Goal: Find specific fact: Find specific fact

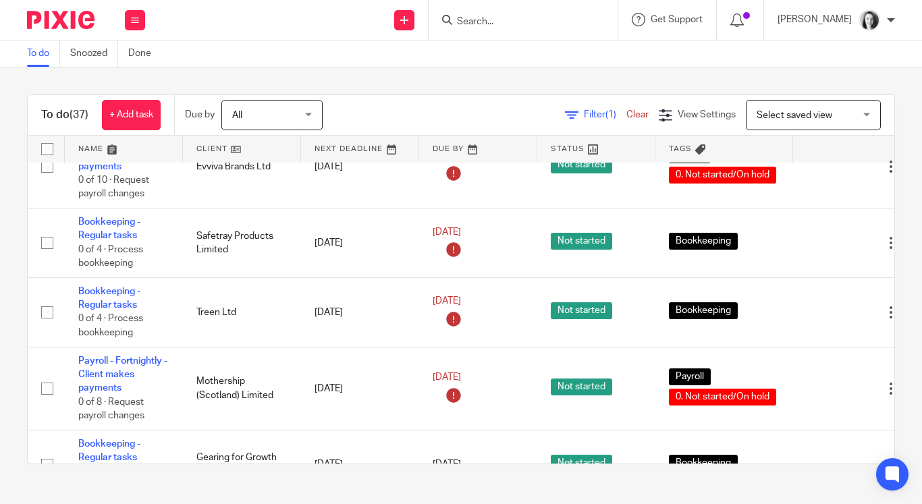
scroll to position [719, 0]
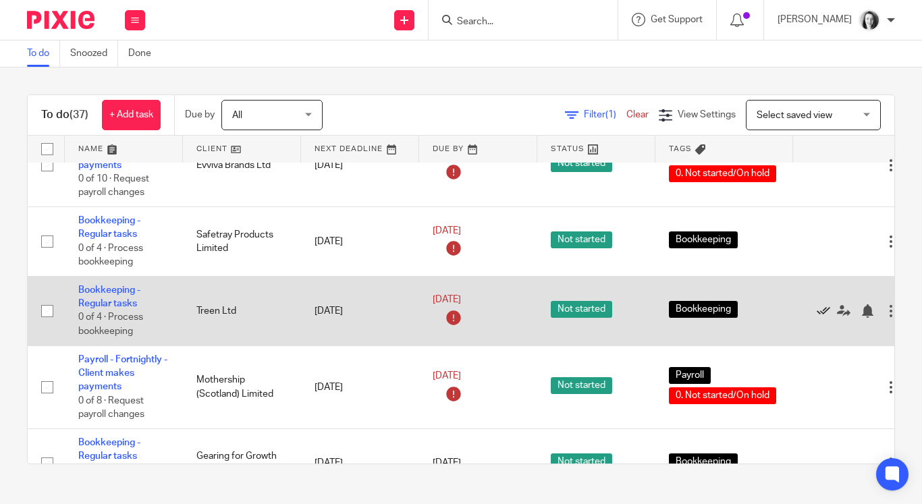
click at [824, 318] on icon at bounding box center [822, 310] width 13 height 13
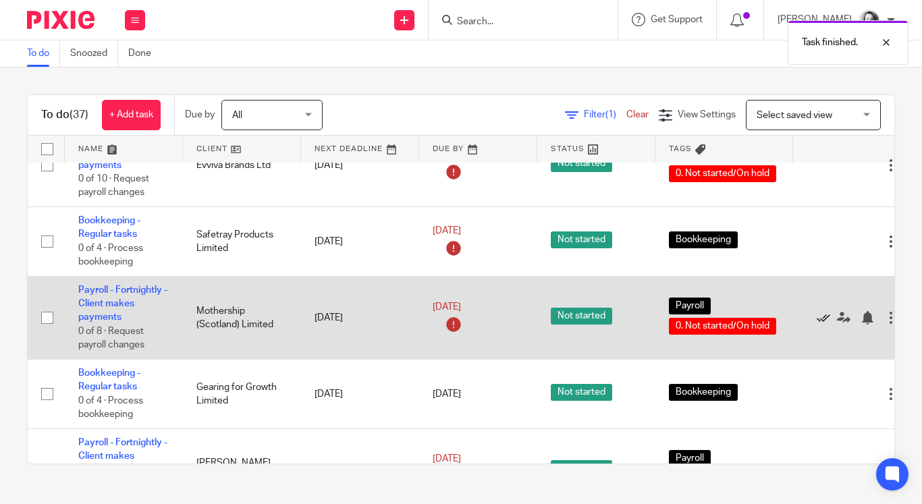
click at [823, 325] on icon at bounding box center [822, 317] width 13 height 13
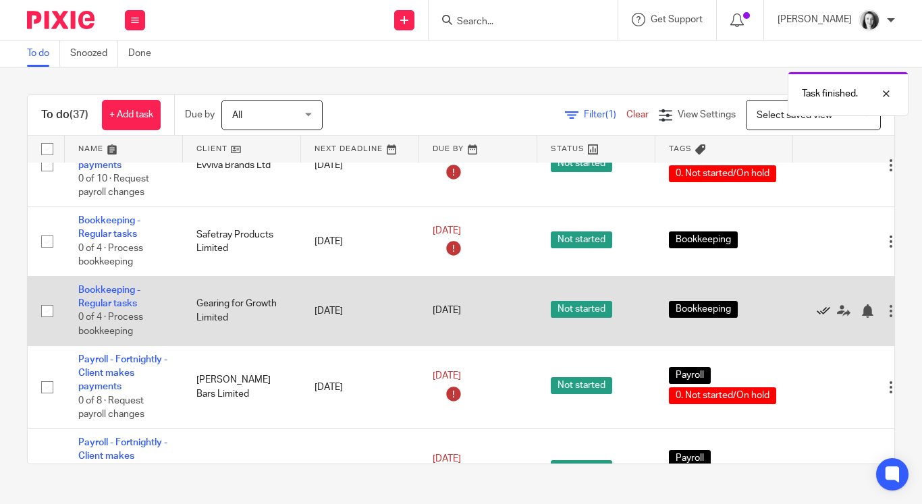
click at [823, 318] on icon at bounding box center [822, 310] width 13 height 13
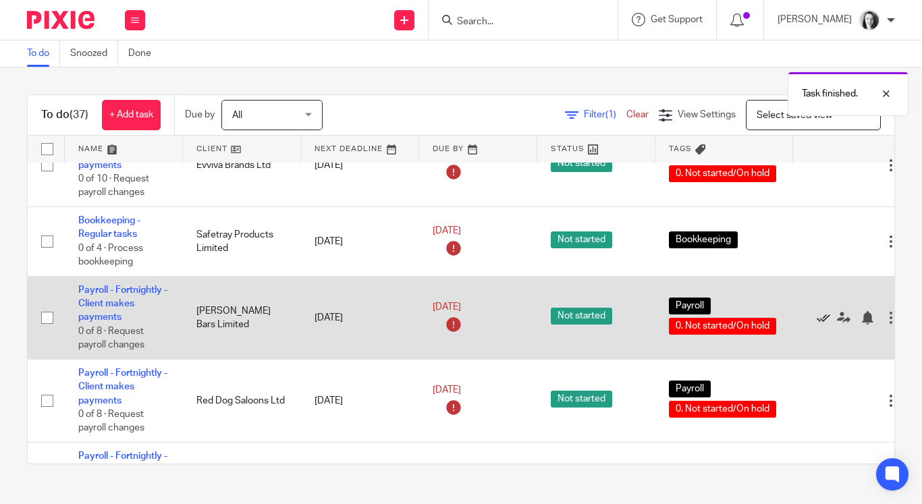
click at [824, 325] on icon at bounding box center [822, 317] width 13 height 13
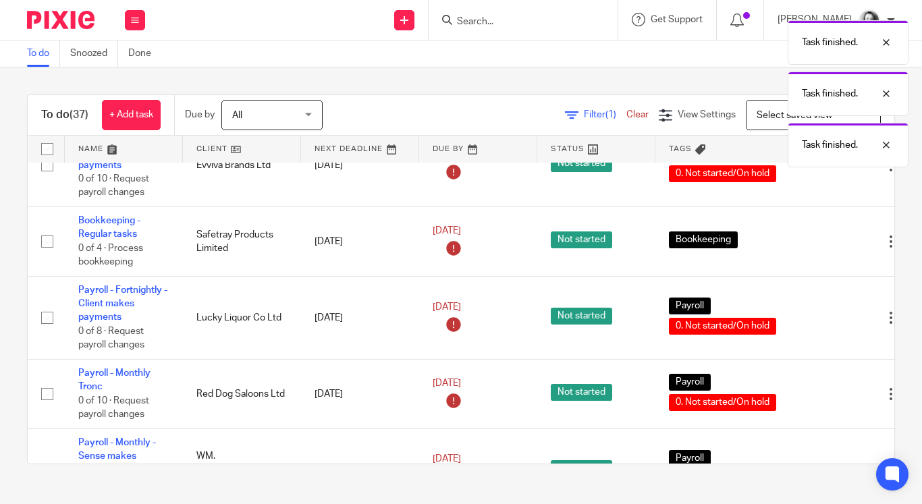
click at [824, 325] on icon at bounding box center [822, 317] width 13 height 13
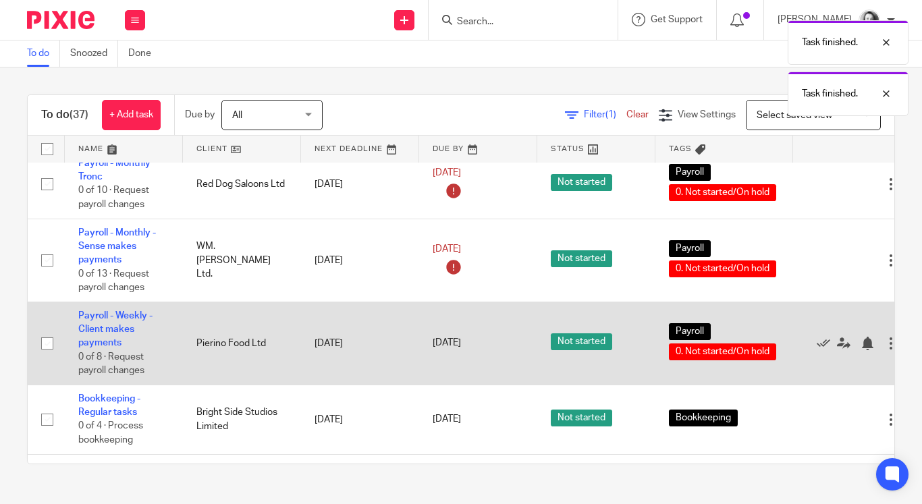
scroll to position [846, 0]
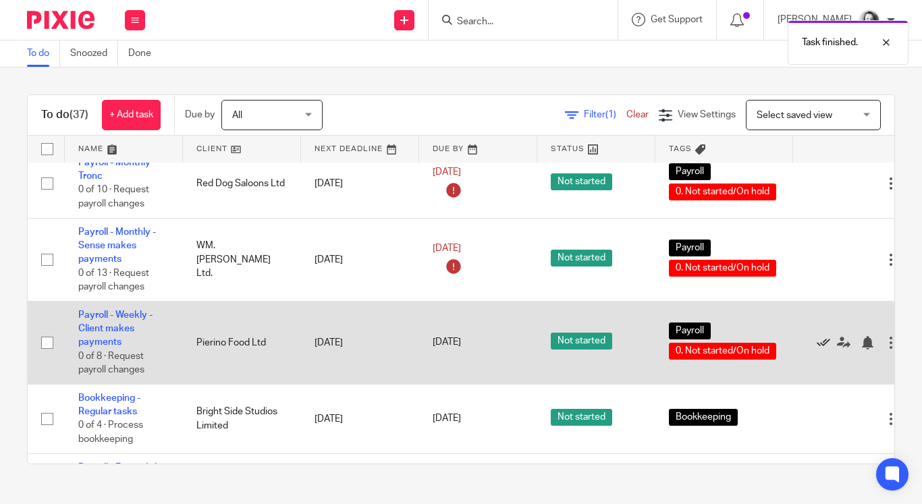
click at [826, 349] on icon at bounding box center [822, 342] width 13 height 13
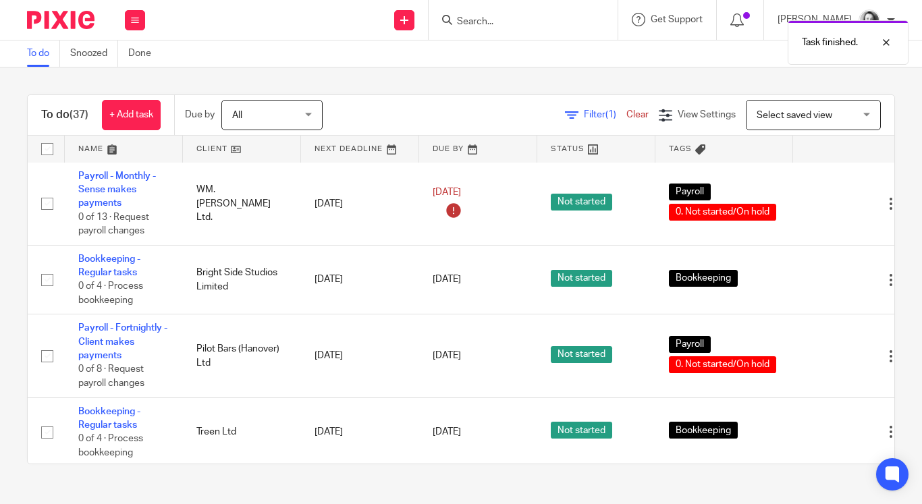
scroll to position [911, 0]
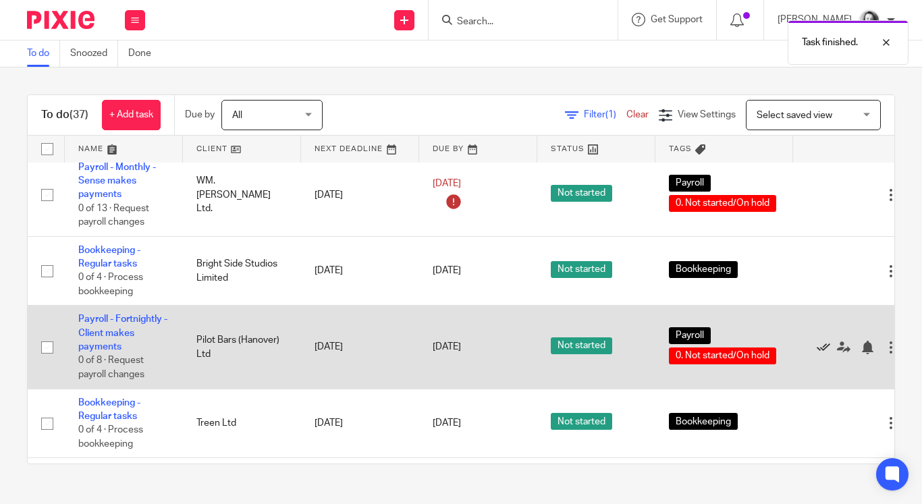
click at [820, 354] on icon at bounding box center [822, 347] width 13 height 13
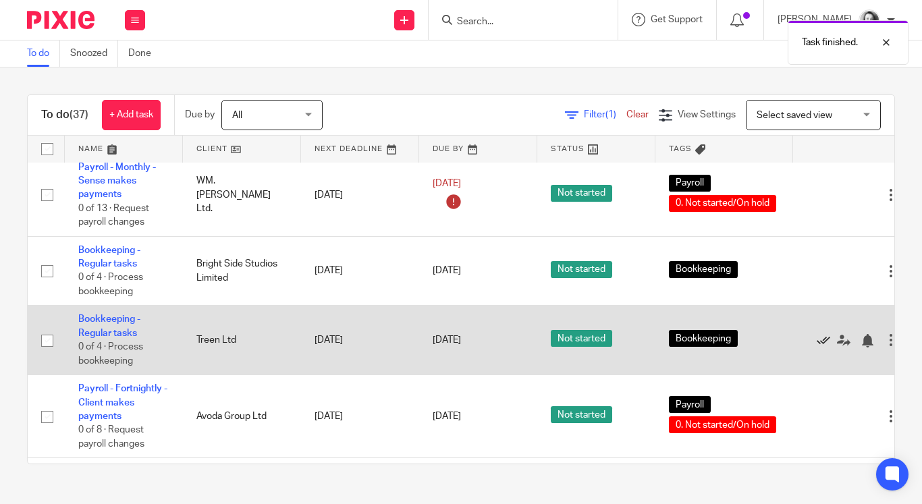
click at [821, 347] on icon at bounding box center [822, 340] width 13 height 13
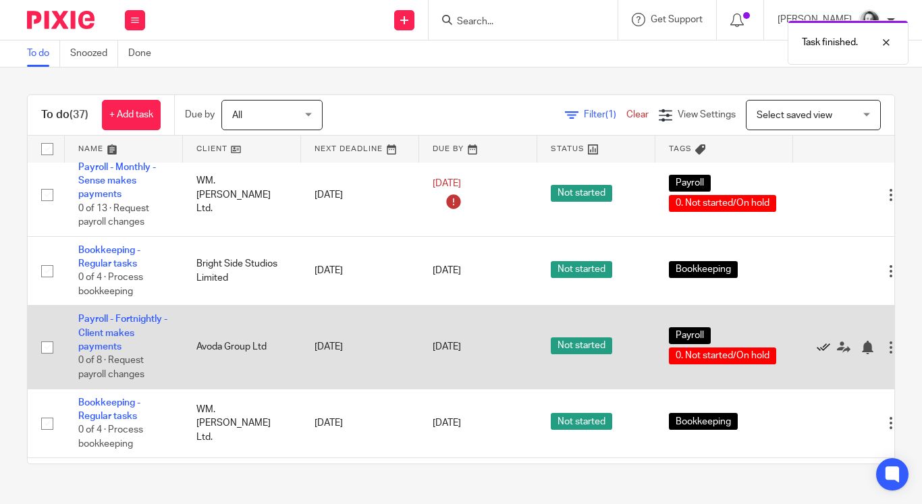
click at [825, 354] on icon at bounding box center [822, 347] width 13 height 13
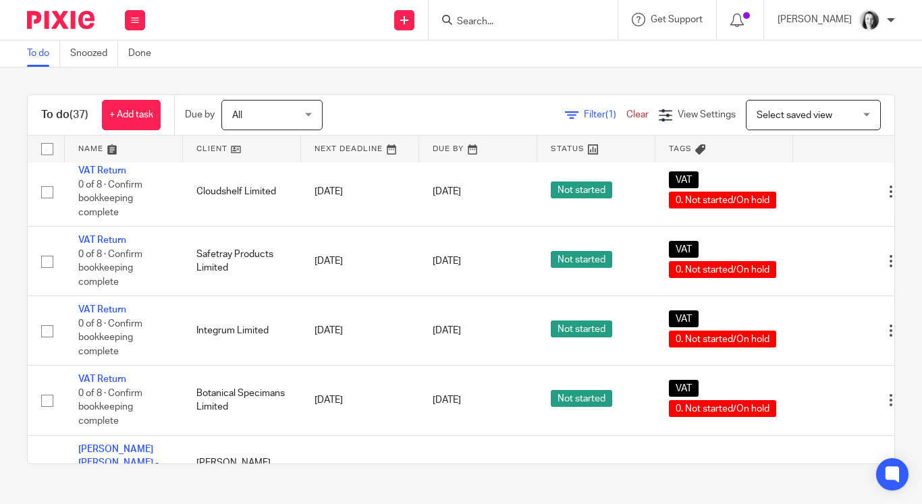
scroll to position [1772, 0]
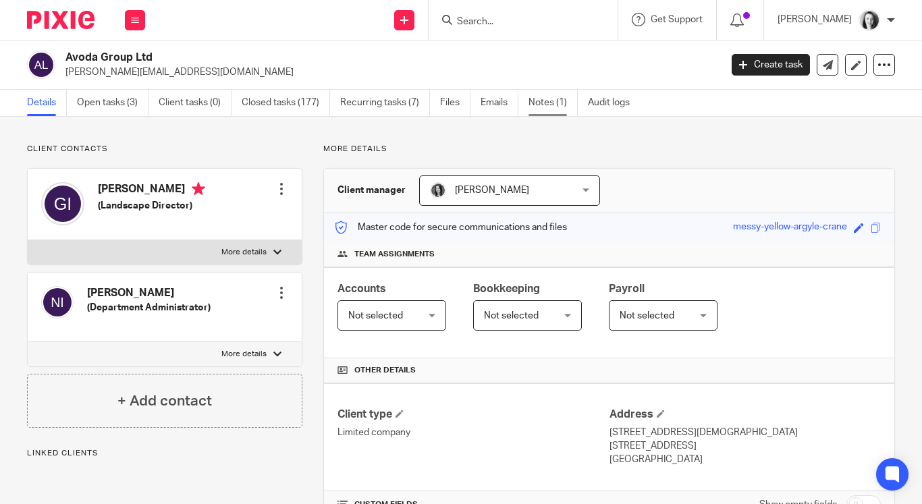
click at [559, 94] on link "Notes (1)" at bounding box center [552, 103] width 49 height 26
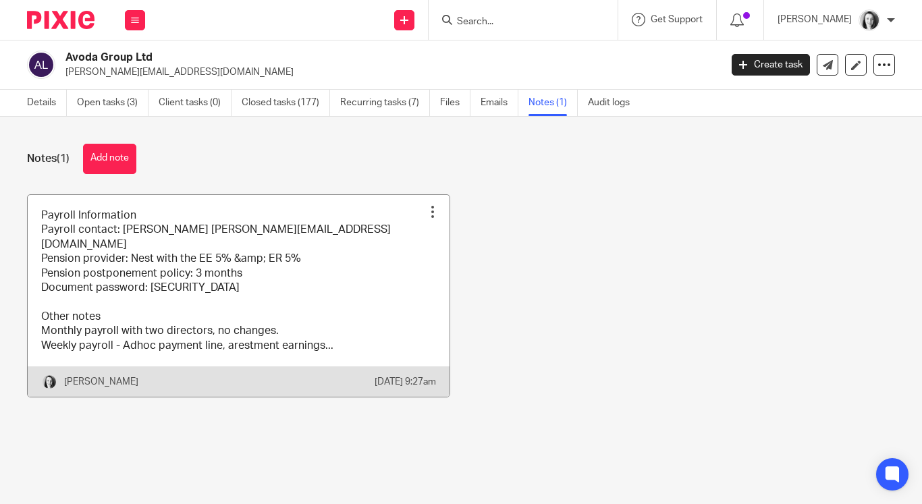
click at [322, 291] on link at bounding box center [239, 296] width 422 height 202
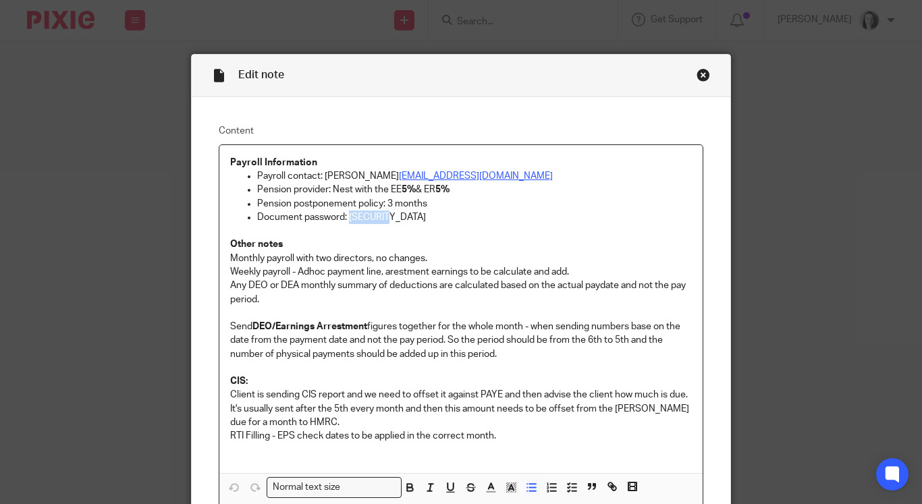
drag, startPoint x: 391, startPoint y: 219, endPoint x: 352, endPoint y: 218, distance: 39.2
click at [352, 218] on p "Document password: [SECURITY_DATA]" at bounding box center [474, 217] width 434 height 13
copy p "Avoda123"
